Goal: Navigation & Orientation: Find specific page/section

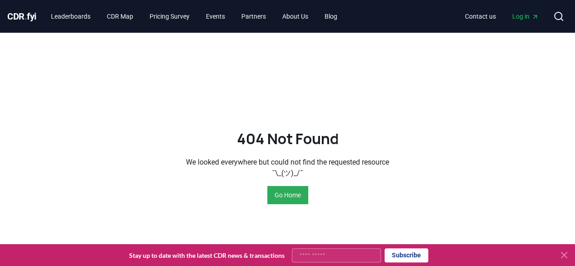
click at [281, 195] on button "Go Home" at bounding box center [287, 195] width 41 height 18
click at [16, 17] on span "CDR . fyi" at bounding box center [21, 16] width 29 height 11
